Goal: Task Accomplishment & Management: Use online tool/utility

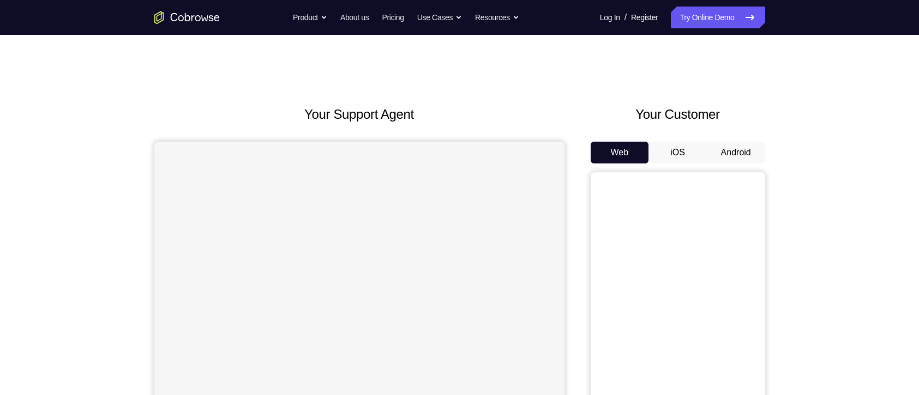
click at [726, 156] on button "Android" at bounding box center [736, 153] width 58 height 22
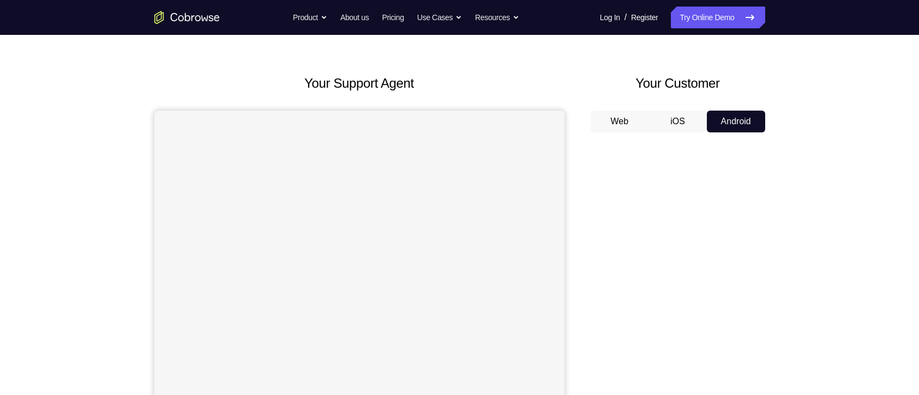
scroll to position [29, 0]
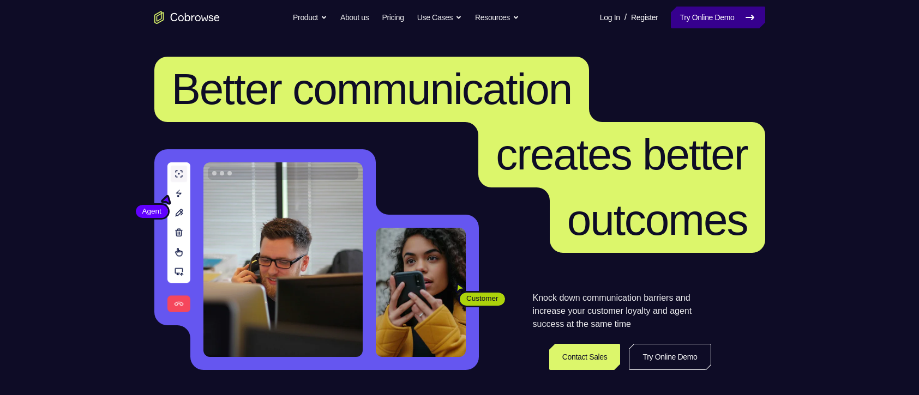
click at [721, 15] on link "Try Online Demo" at bounding box center [718, 18] width 94 height 22
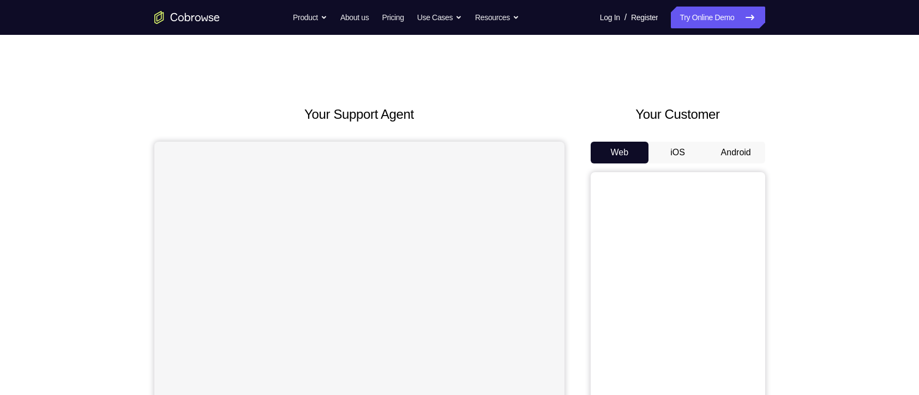
click at [725, 150] on button "Android" at bounding box center [736, 153] width 58 height 22
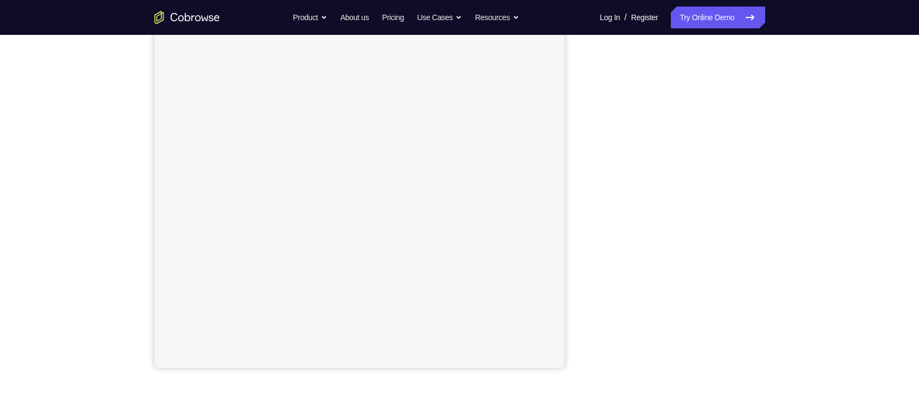
scroll to position [140, 0]
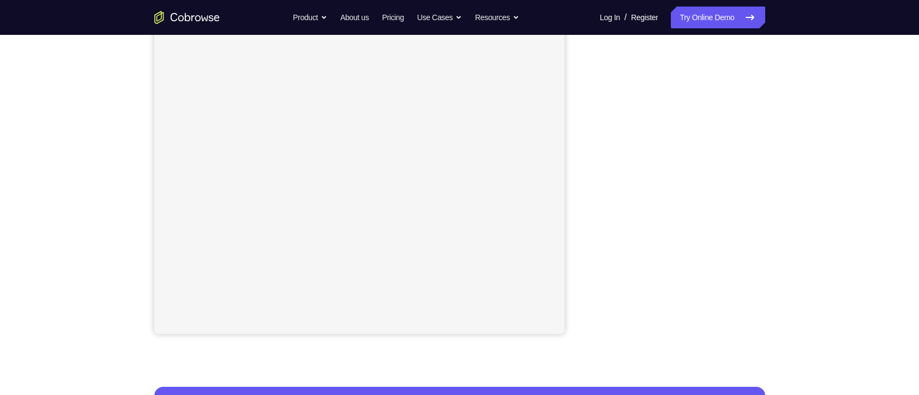
scroll to position [175, 0]
